Goal: Task Accomplishment & Management: Use online tool/utility

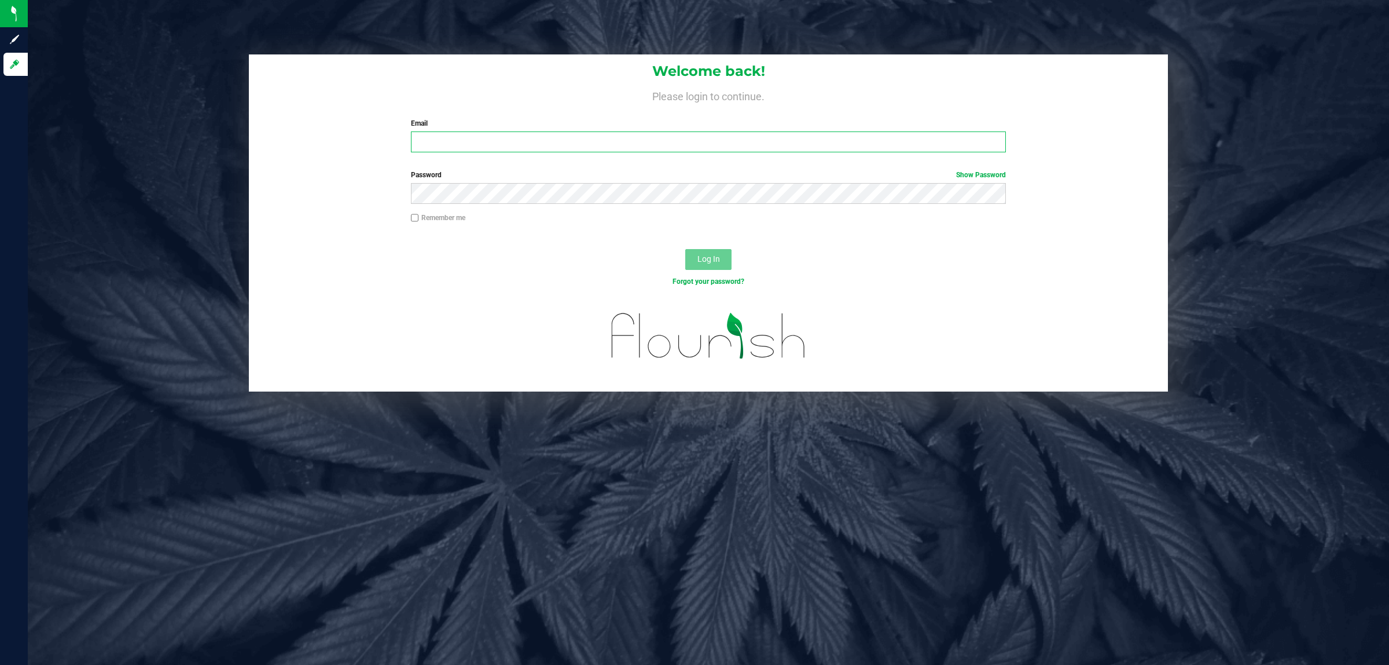
drag, startPoint x: 0, startPoint y: 0, endPoint x: 511, endPoint y: 146, distance: 531.0
click at [513, 146] on input "Email" at bounding box center [709, 141] width 596 height 21
type input "[EMAIL_ADDRESS][DOMAIN_NAME]"
click at [685, 249] on button "Log In" at bounding box center [708, 259] width 46 height 21
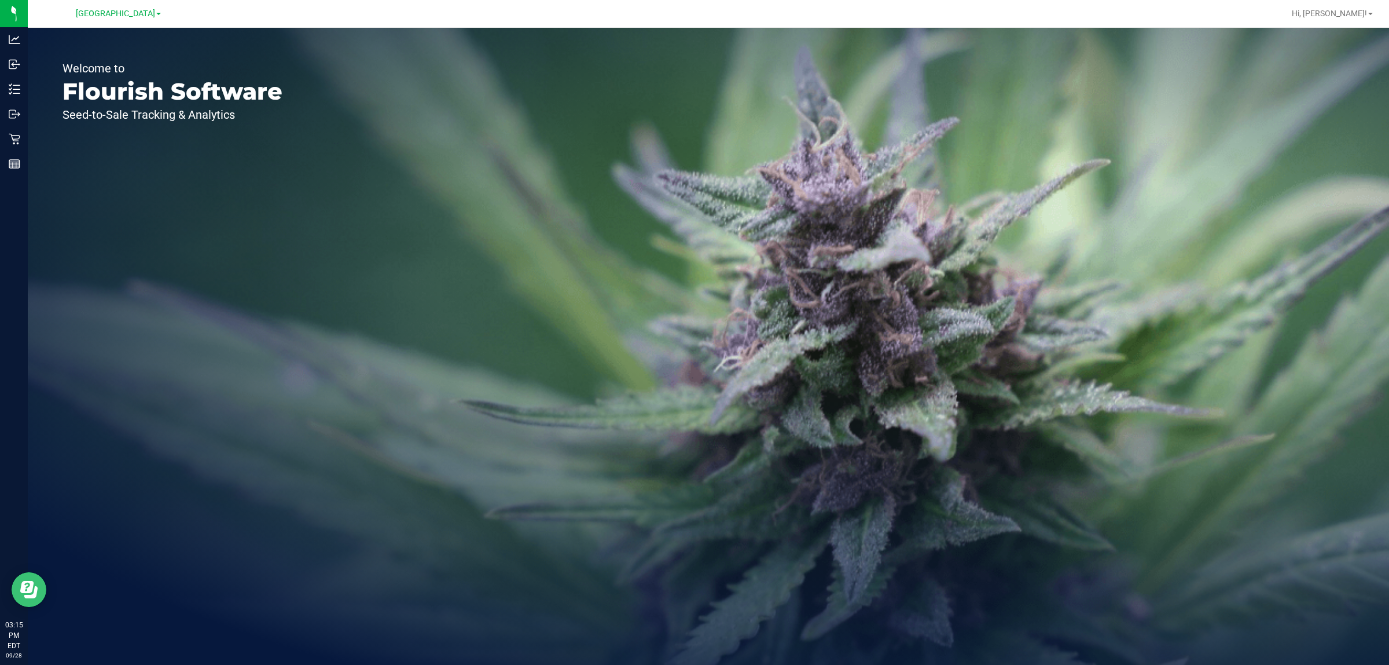
drag, startPoint x: 74, startPoint y: 77, endPoint x: 42, endPoint y: 148, distance: 77.2
click at [42, 148] on div "Welcome to Flourish Software Seed-to-Sale Tracking & Analytics" at bounding box center [172, 346] width 289 height 637
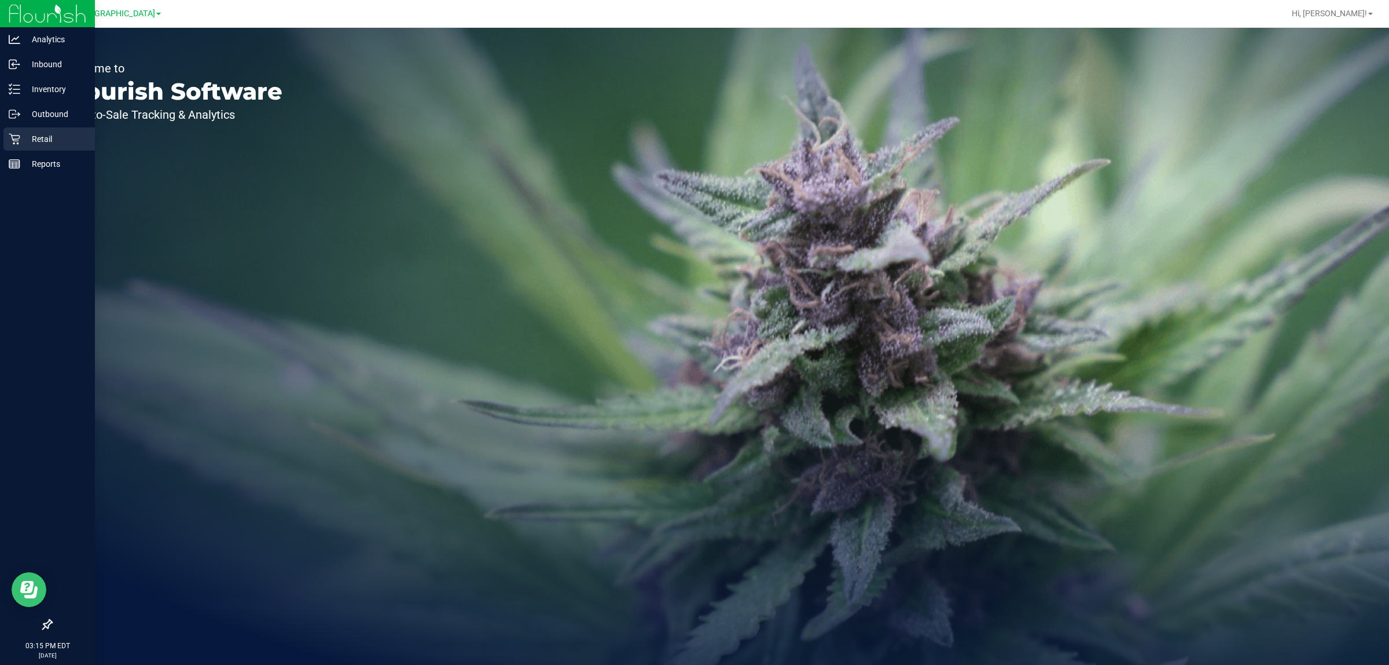
click at [42, 136] on p "Retail" at bounding box center [54, 139] width 69 height 14
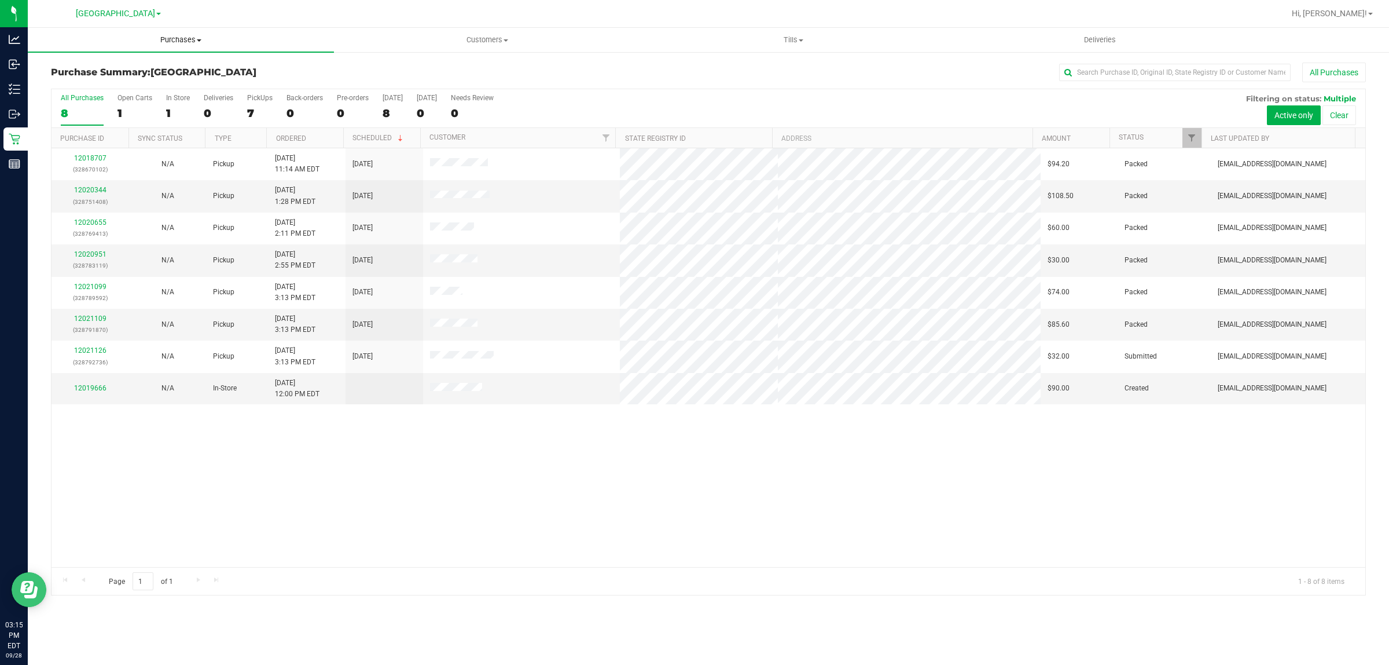
click at [185, 50] on uib-tab-heading "Purchases Summary of purchases Fulfillment All purchases" at bounding box center [181, 40] width 306 height 24
click at [106, 88] on li "Fulfillment" at bounding box center [181, 84] width 306 height 14
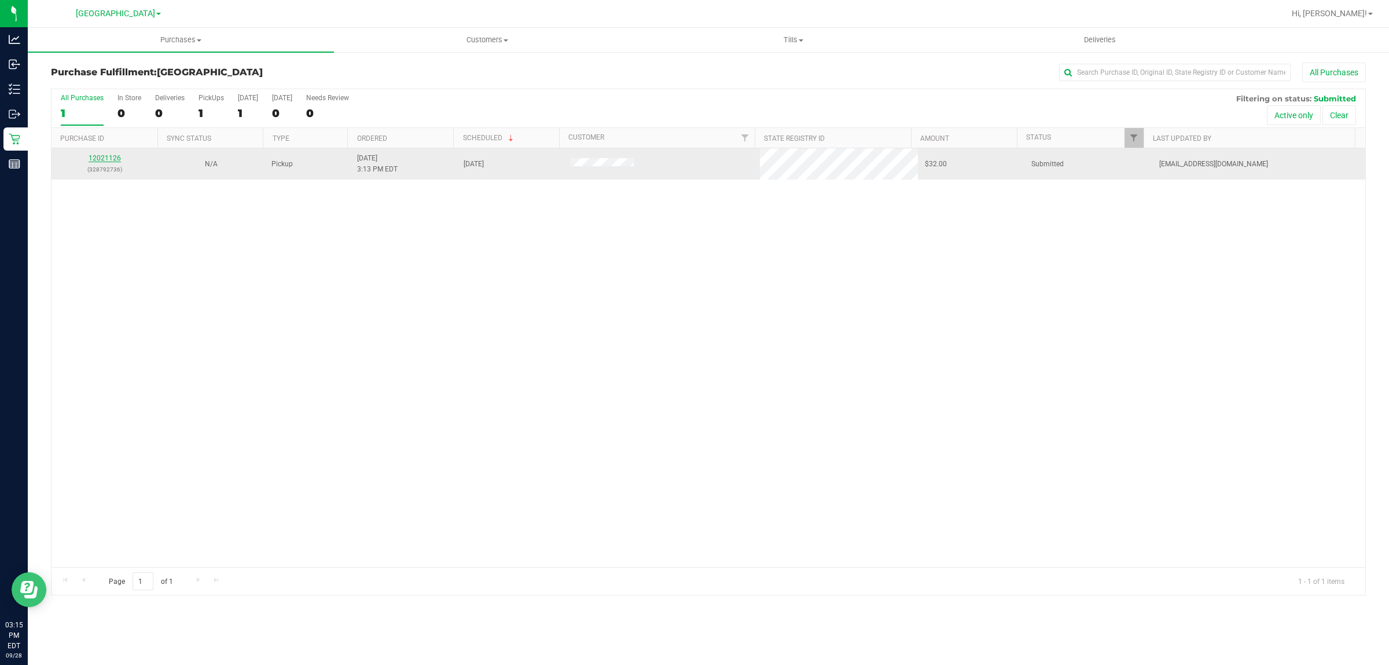
click at [112, 160] on link "12021126" at bounding box center [105, 158] width 32 height 8
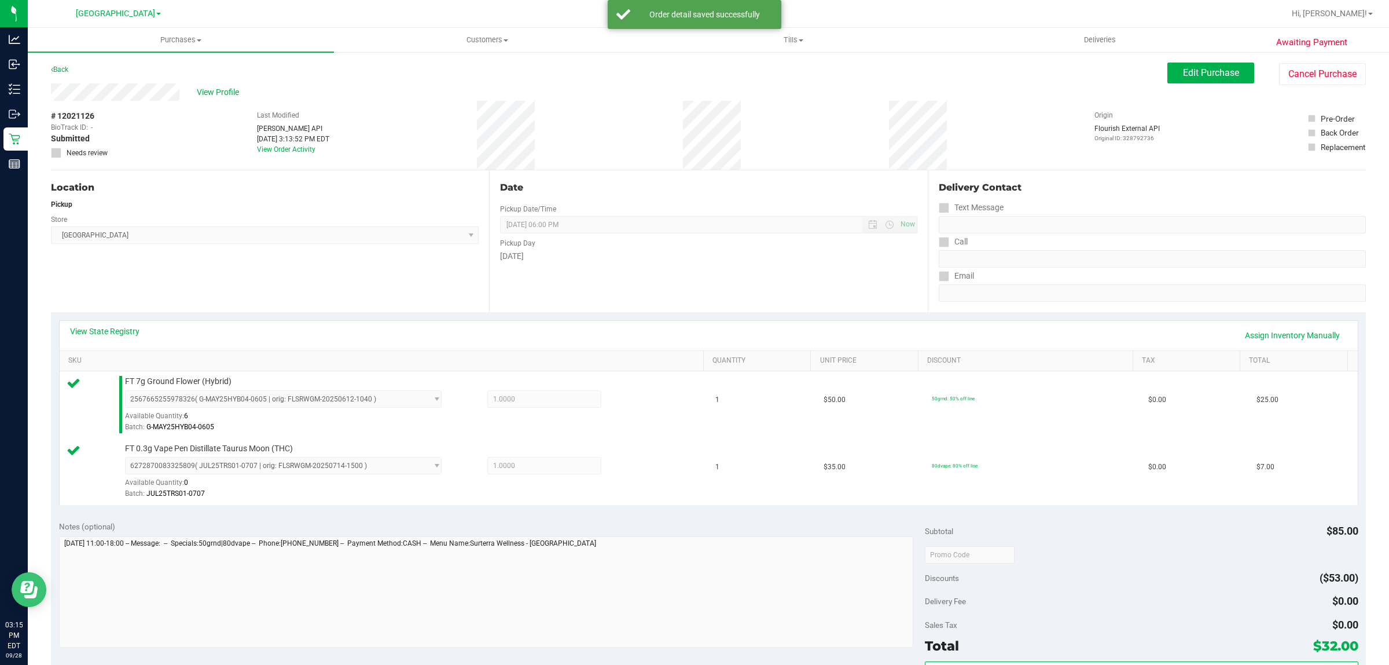
scroll to position [145, 0]
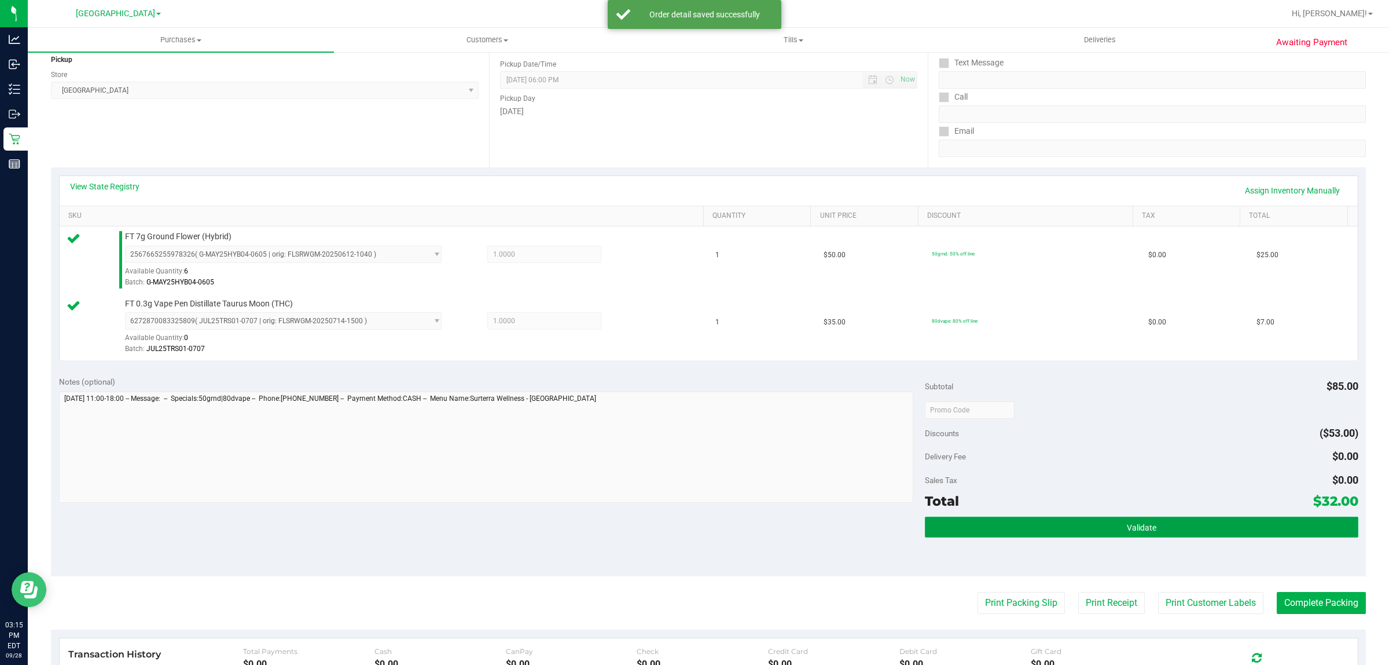
click at [1127, 523] on span "Validate" at bounding box center [1142, 527] width 30 height 9
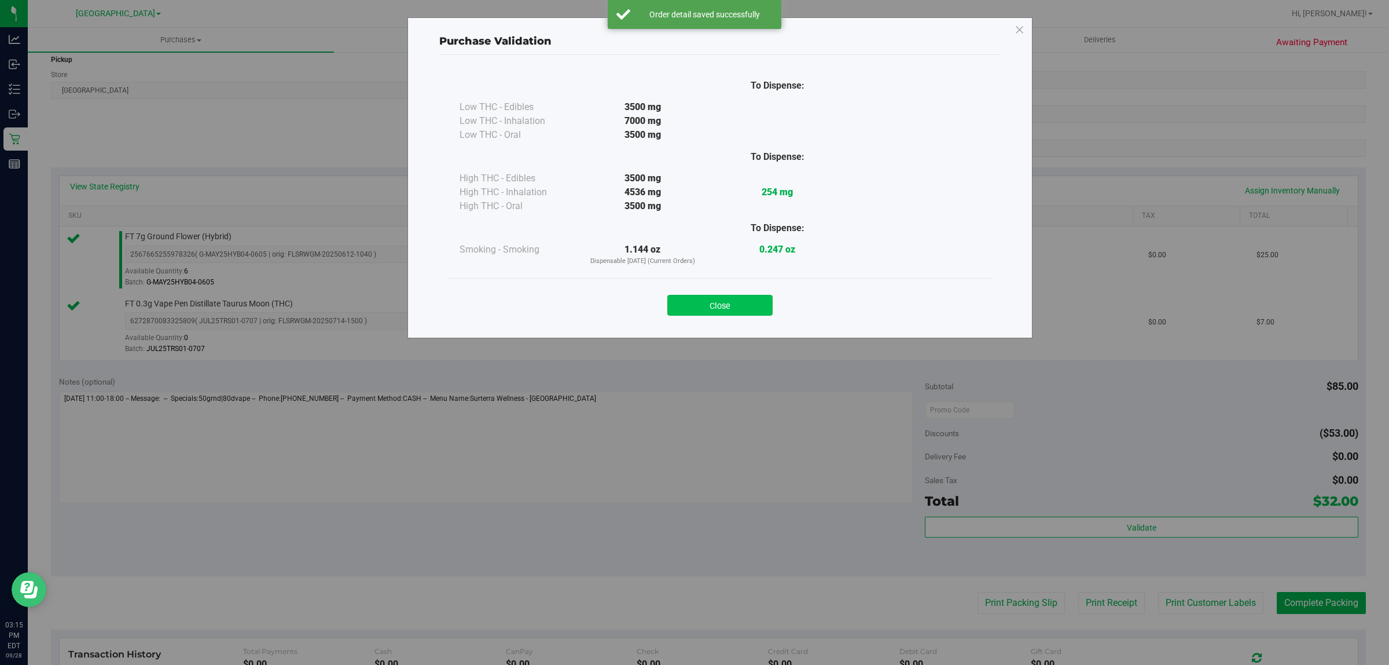
drag, startPoint x: 718, startPoint y: 282, endPoint x: 718, endPoint y: 295, distance: 12.7
click at [718, 292] on div "Close" at bounding box center [720, 301] width 544 height 47
drag, startPoint x: 719, startPoint y: 304, endPoint x: 1045, endPoint y: 564, distance: 416.8
click at [719, 305] on button "Close" at bounding box center [719, 305] width 105 height 21
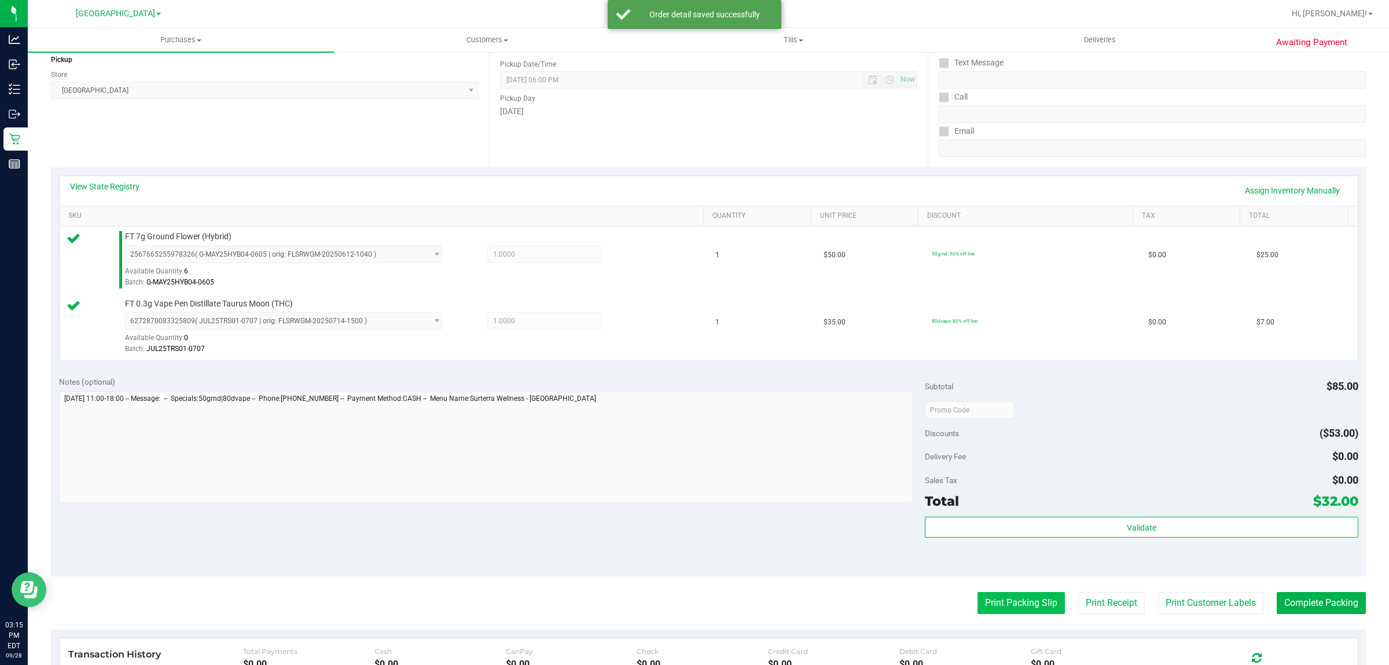
click at [1014, 605] on button "Print Packing Slip" at bounding box center [1021, 603] width 87 height 22
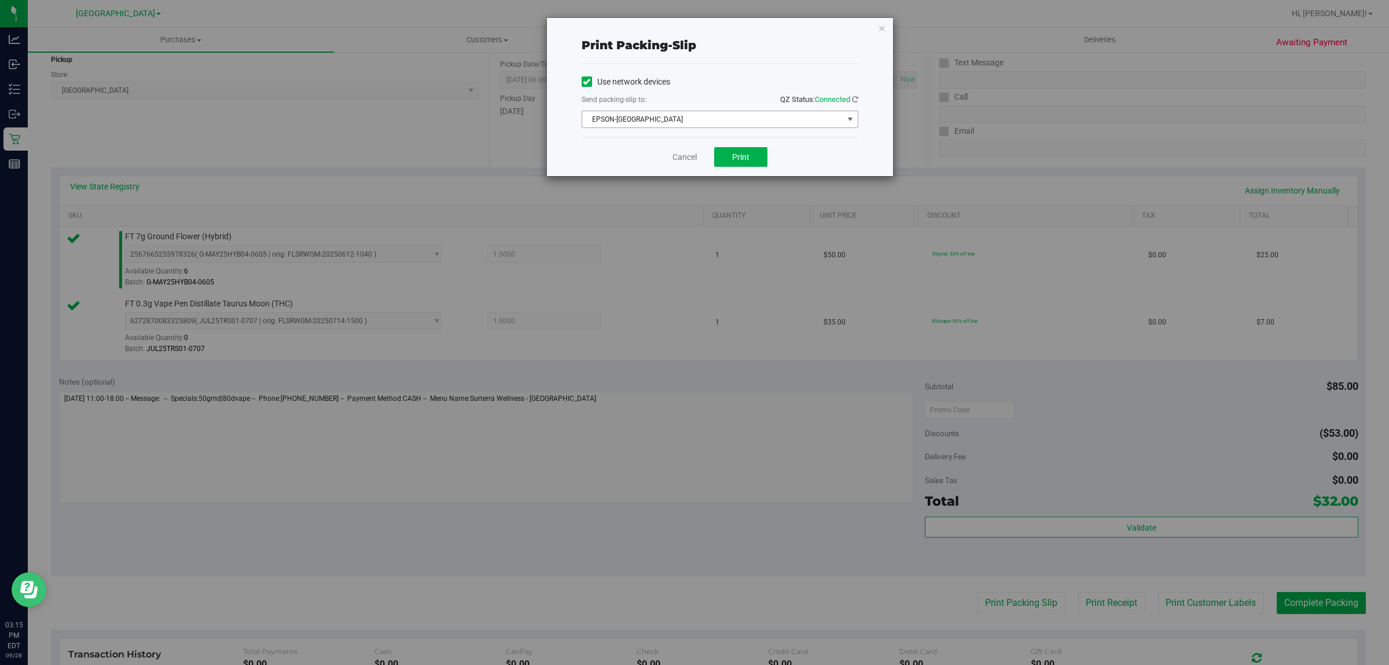
click at [724, 116] on span "EPSON-[GEOGRAPHIC_DATA]" at bounding box center [712, 119] width 261 height 16
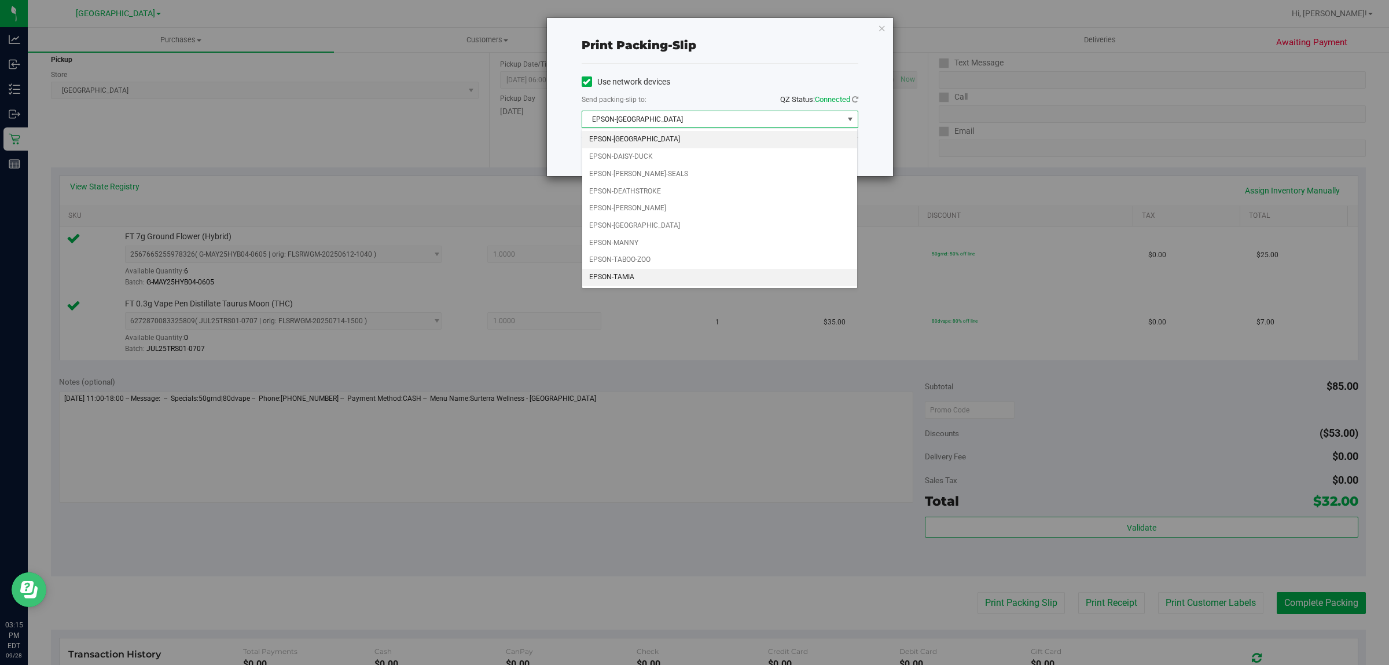
click at [614, 280] on li "EPSON-TAMIA" at bounding box center [720, 277] width 276 height 17
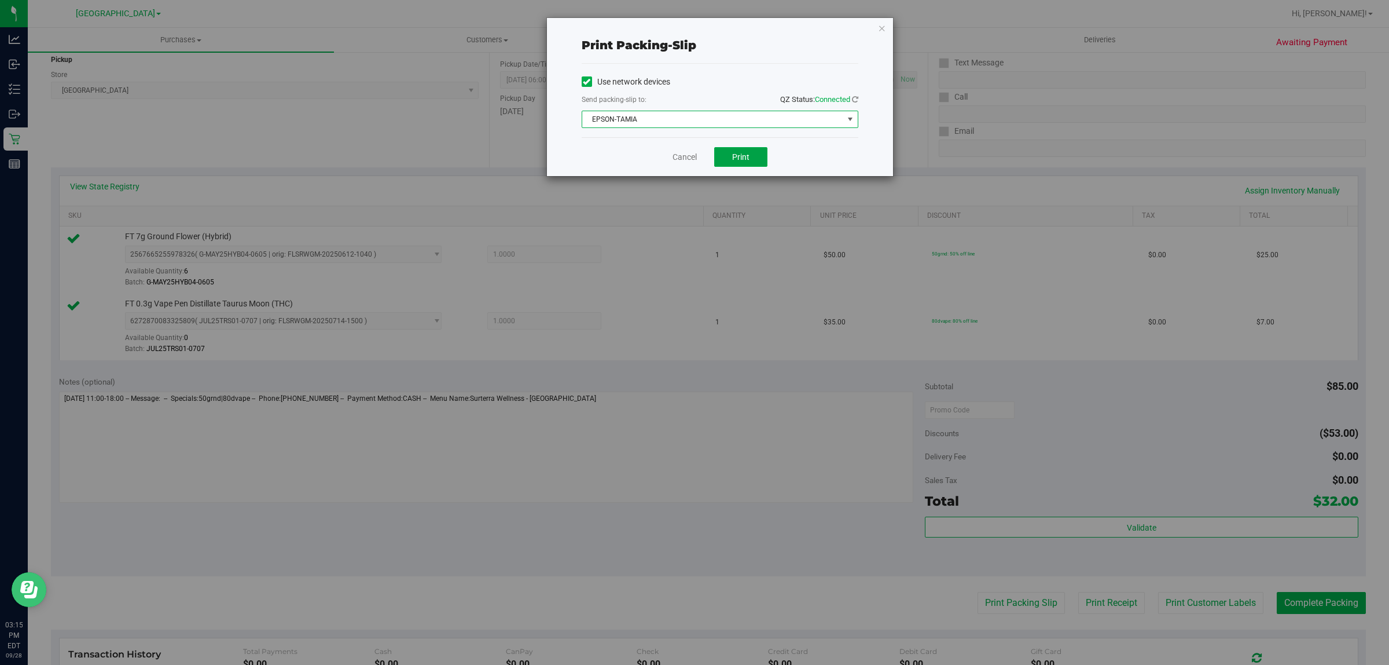
drag, startPoint x: 736, startPoint y: 152, endPoint x: 786, endPoint y: 181, distance: 57.3
click at [737, 152] on button "Print" at bounding box center [740, 157] width 53 height 20
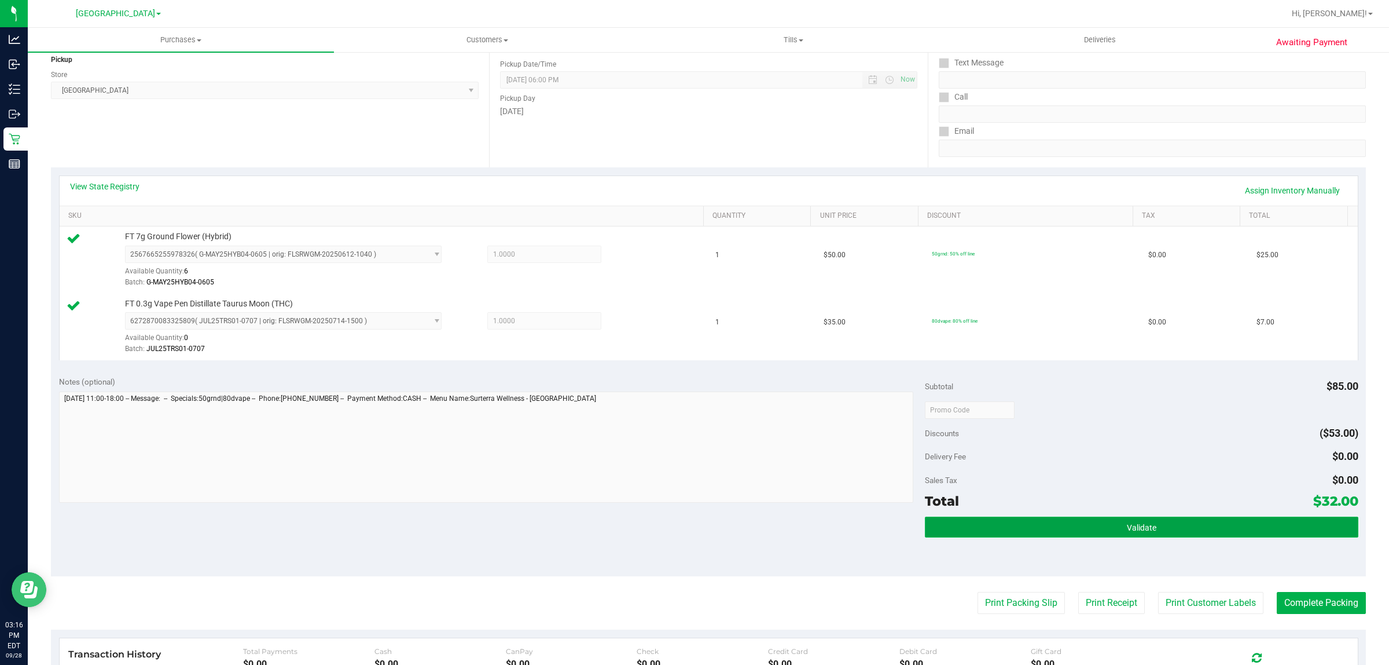
click at [1246, 534] on button "Validate" at bounding box center [1141, 526] width 433 height 21
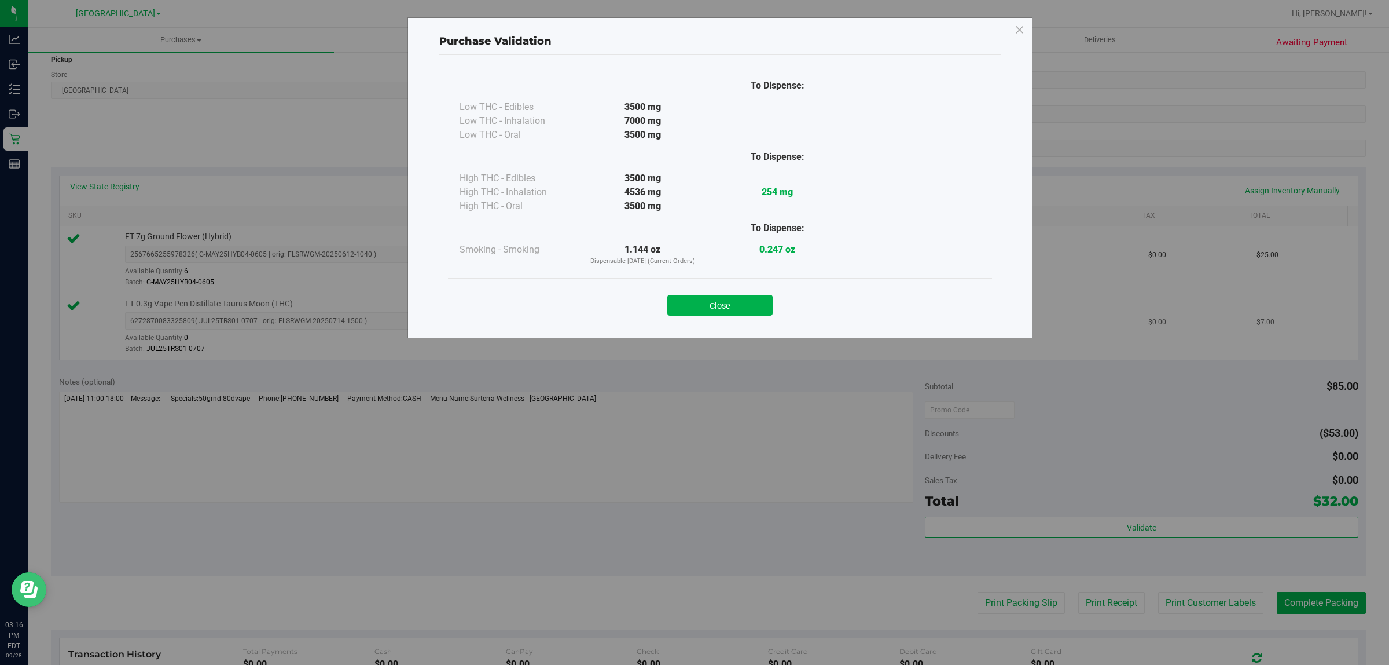
drag, startPoint x: 726, startPoint y: 307, endPoint x: 743, endPoint y: 307, distance: 16.2
click at [725, 306] on button "Close" at bounding box center [719, 305] width 105 height 21
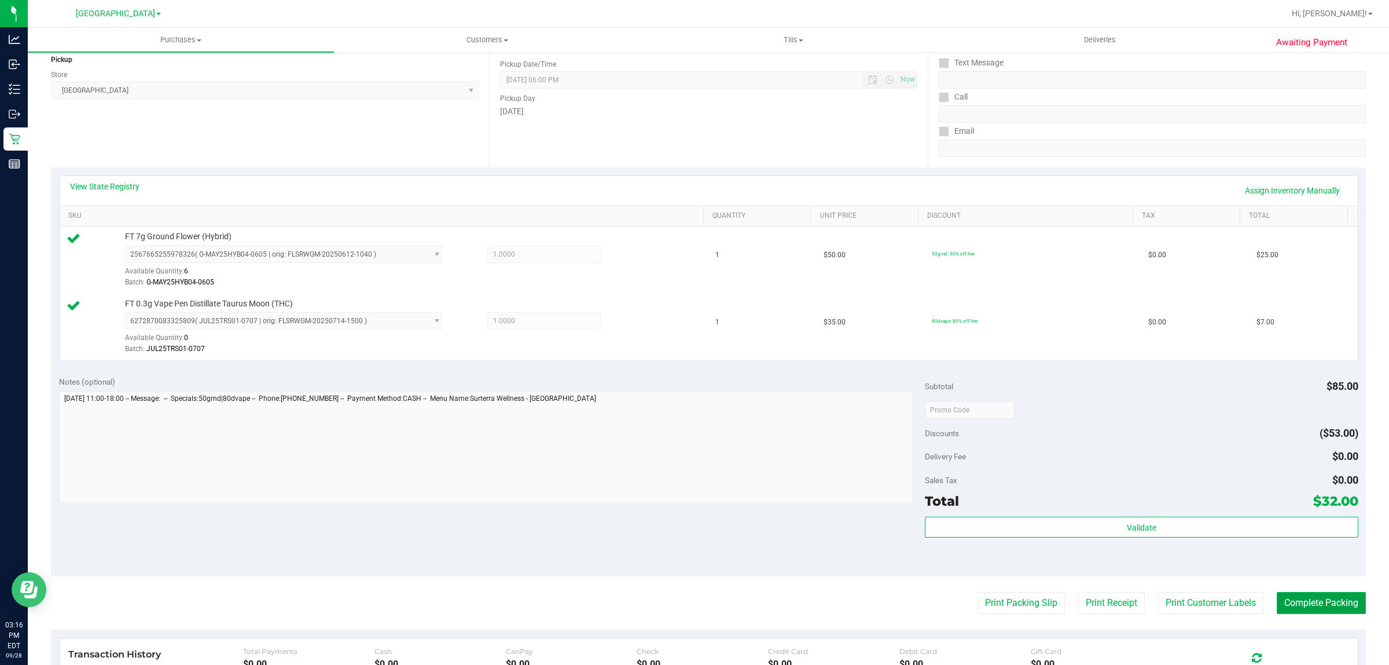
click at [1291, 601] on button "Complete Packing" at bounding box center [1321, 603] width 89 height 22
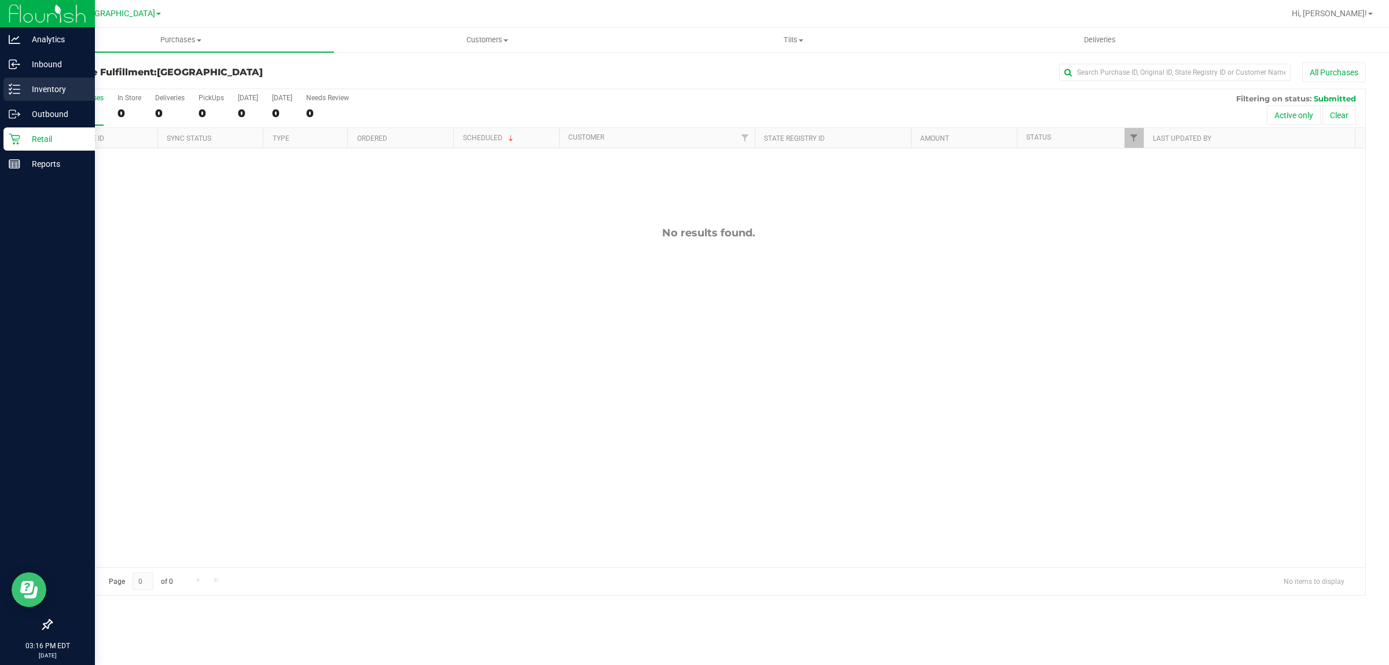
click at [53, 84] on p "Inventory" at bounding box center [54, 89] width 69 height 14
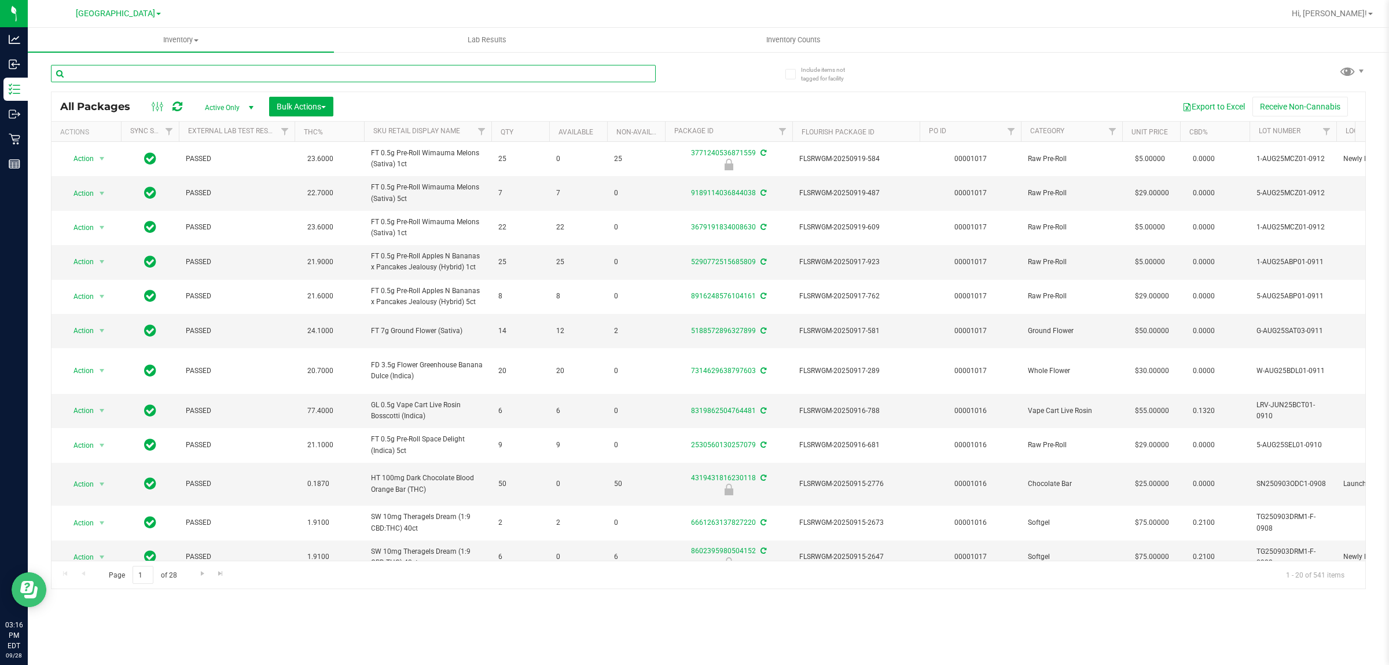
click at [106, 68] on input "text" at bounding box center [353, 73] width 605 height 17
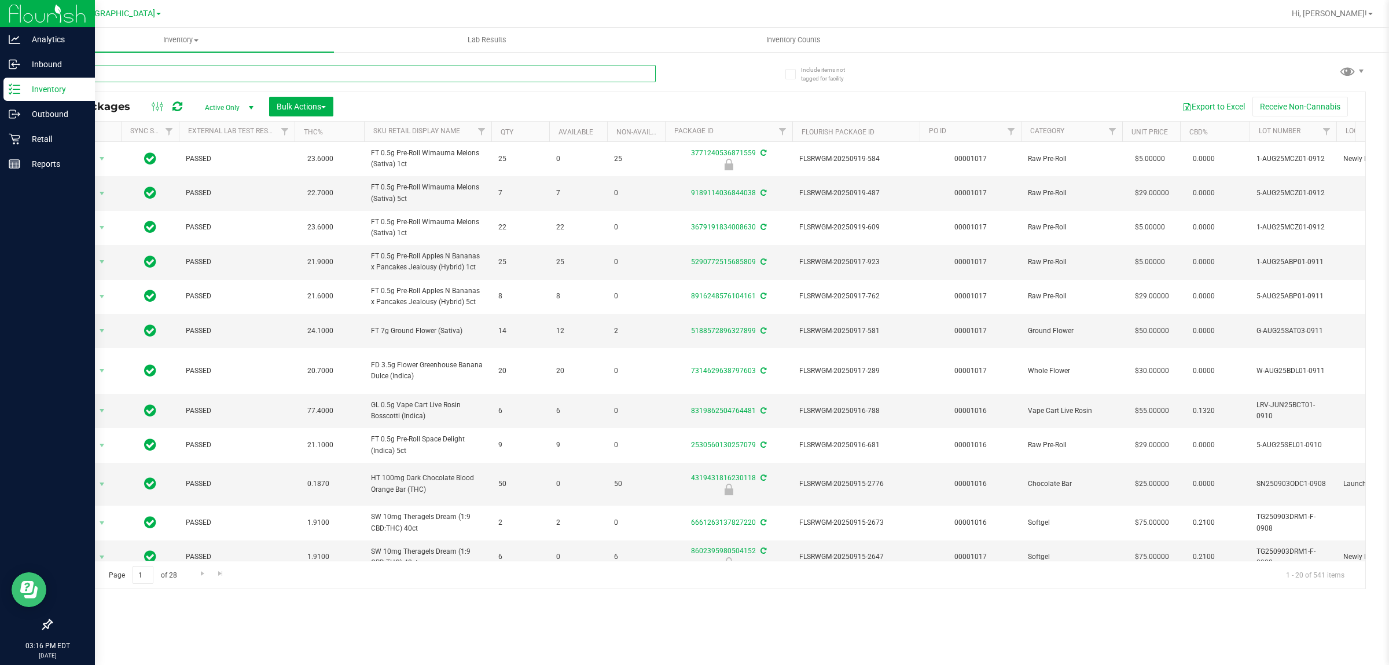
type input "TRS"
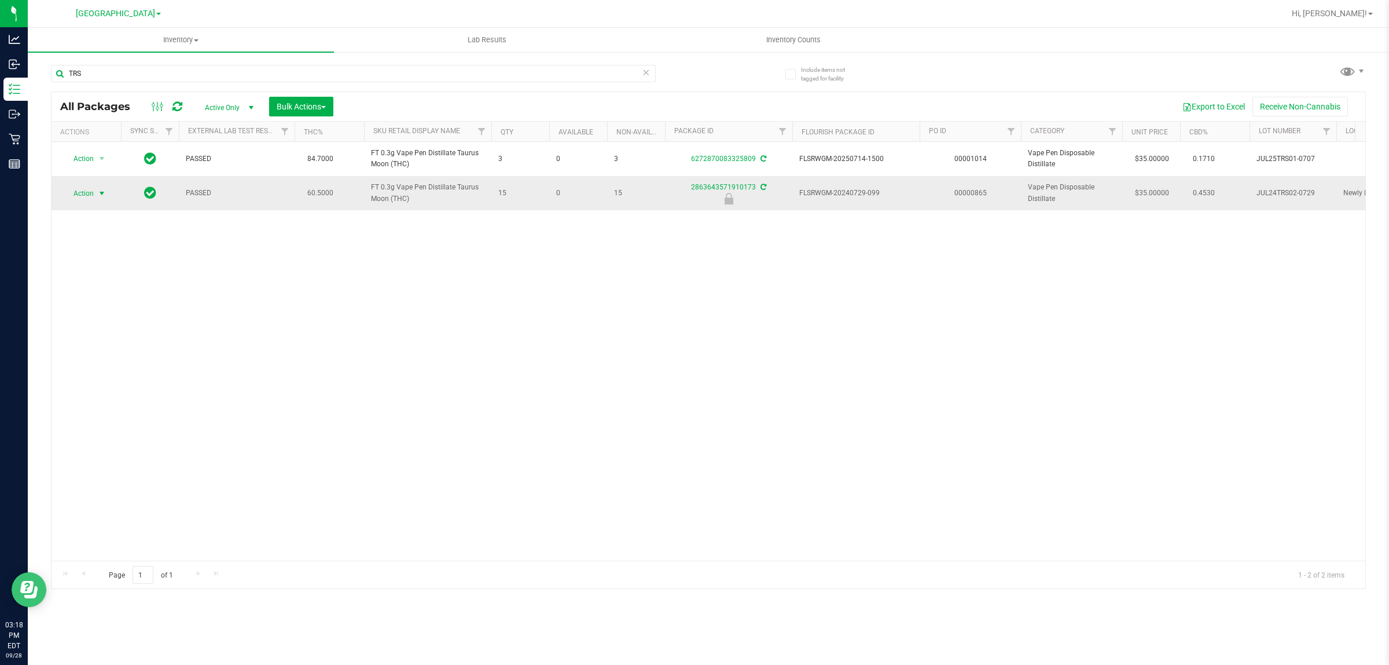
click at [99, 191] on span "select" at bounding box center [101, 193] width 9 height 9
click at [109, 322] on li "Unlock package" at bounding box center [101, 330] width 75 height 17
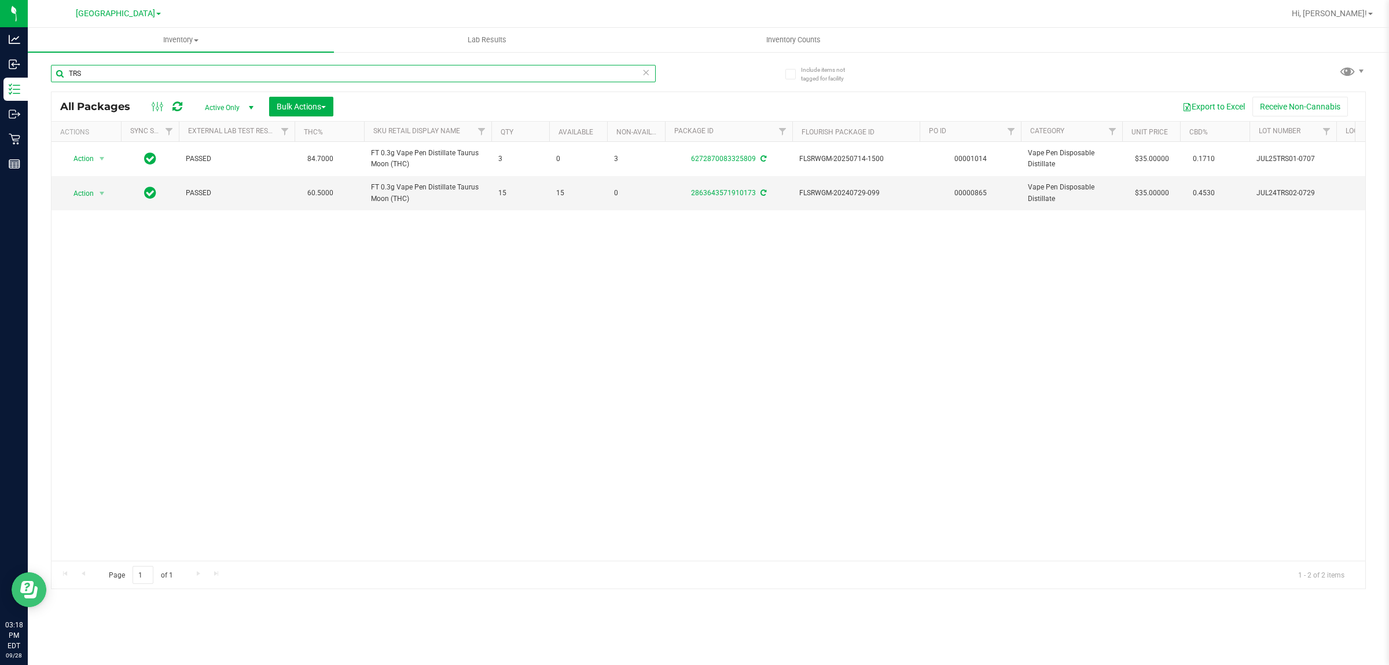
click at [159, 74] on input "TRS" at bounding box center [353, 73] width 605 height 17
click at [159, 71] on input "TRS" at bounding box center [353, 73] width 605 height 17
drag, startPoint x: 159, startPoint y: 71, endPoint x: 172, endPoint y: 61, distance: 16.6
click at [157, 71] on input "TRS" at bounding box center [353, 73] width 605 height 17
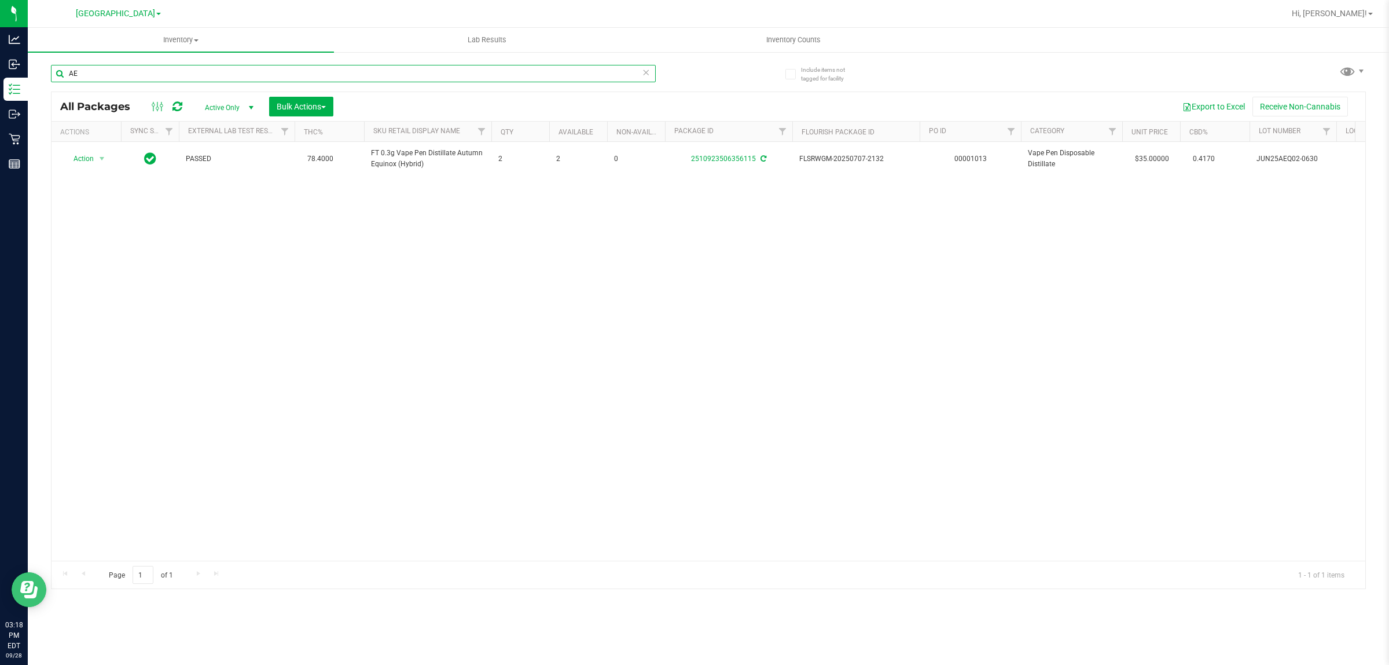
type input "A"
